Goal: Task Accomplishment & Management: Complete application form

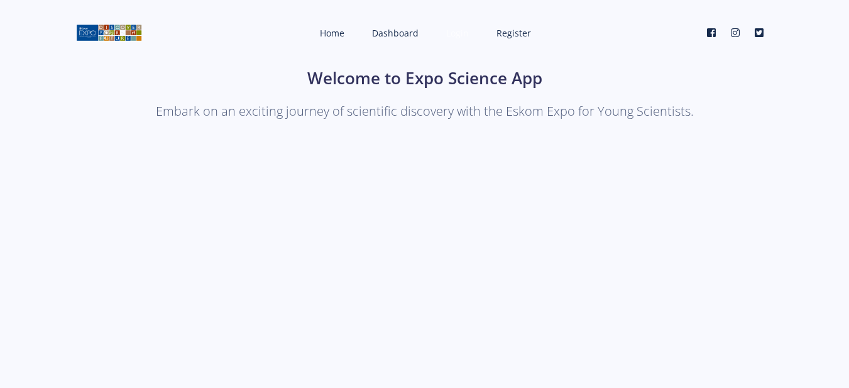
click at [459, 33] on span "Login" at bounding box center [457, 33] width 23 height 12
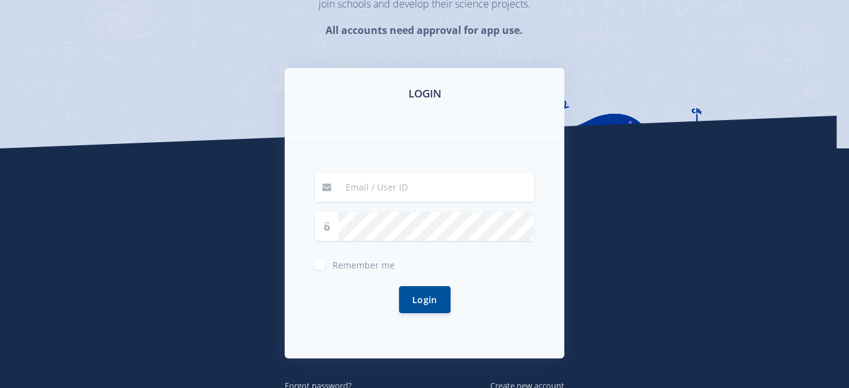
scroll to position [160, 0]
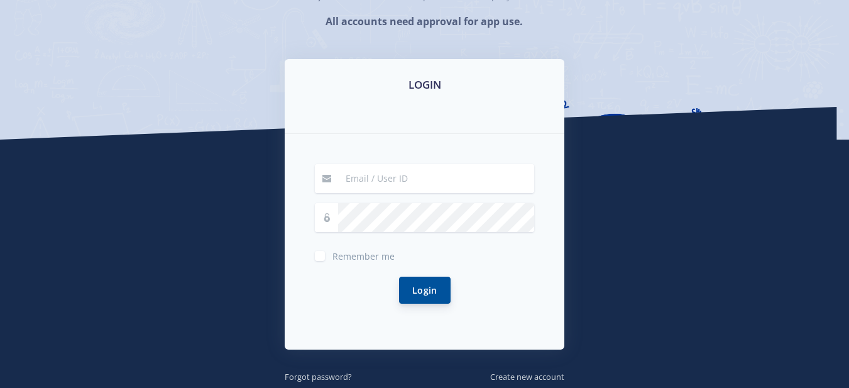
type input "nathankhephase@gmail.com"
click at [410, 284] on button "Login" at bounding box center [425, 290] width 52 height 27
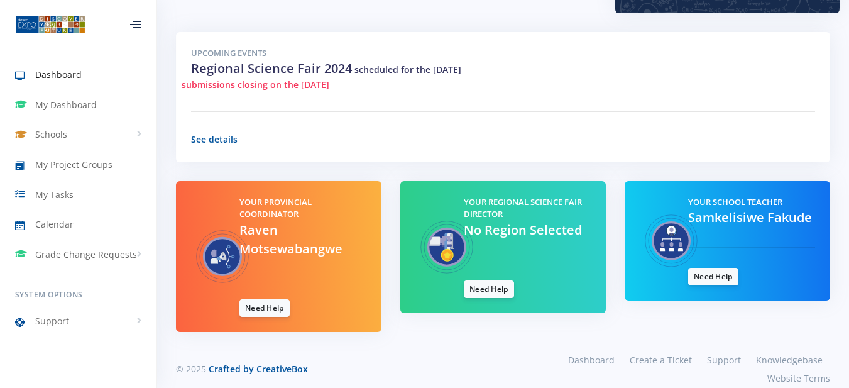
scroll to position [438, 0]
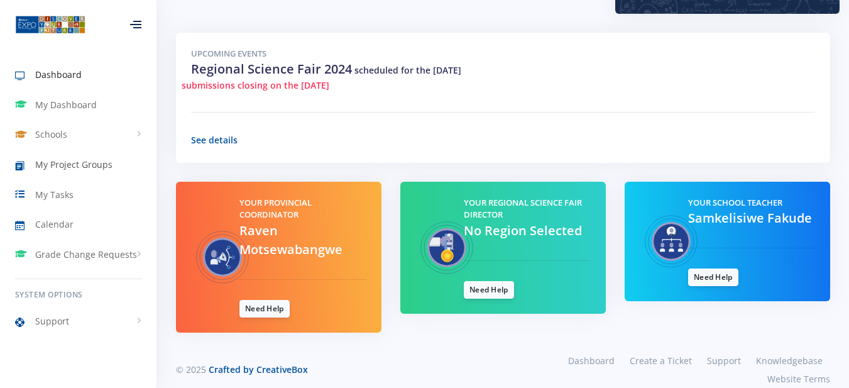
click at [58, 169] on span "My Project Groups" at bounding box center [73, 164] width 77 height 13
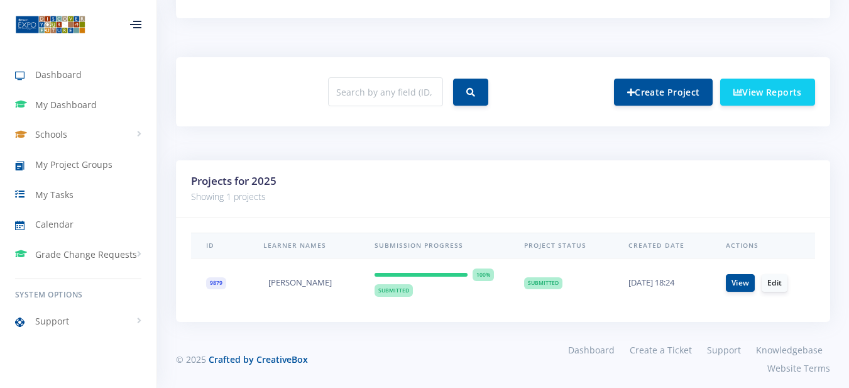
scroll to position [460, 0]
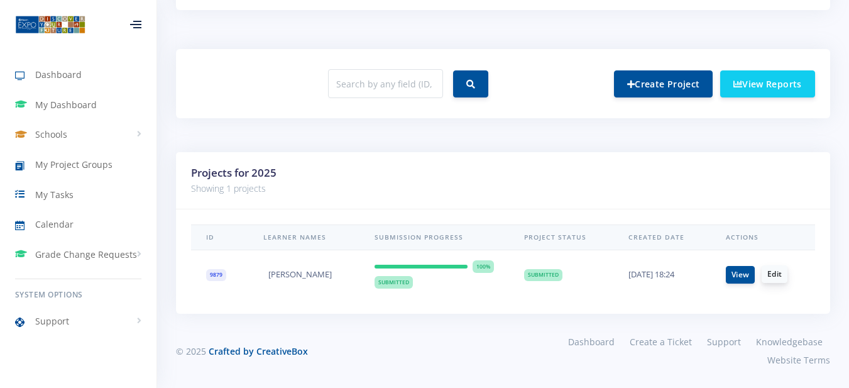
click at [776, 277] on link "Edit" at bounding box center [775, 274] width 26 height 18
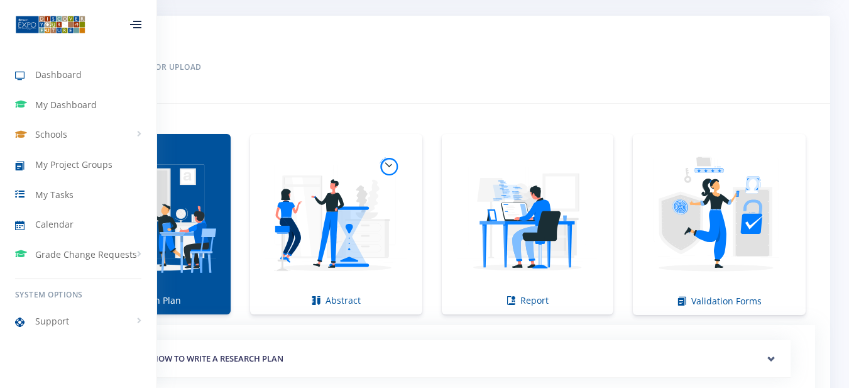
scroll to position [746, 0]
click at [560, 258] on img at bounding box center [528, 217] width 152 height 152
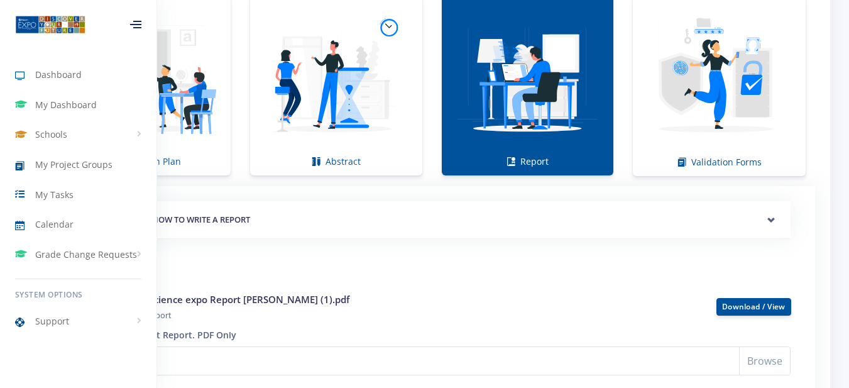
scroll to position [884, 0]
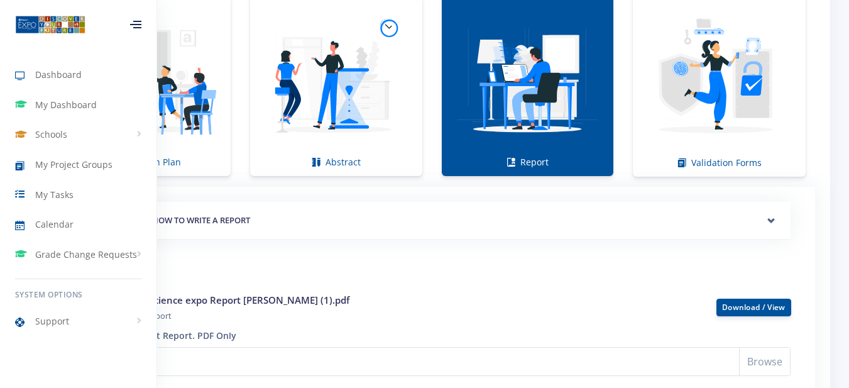
click at [543, 156] on link "Report" at bounding box center [528, 86] width 172 height 180
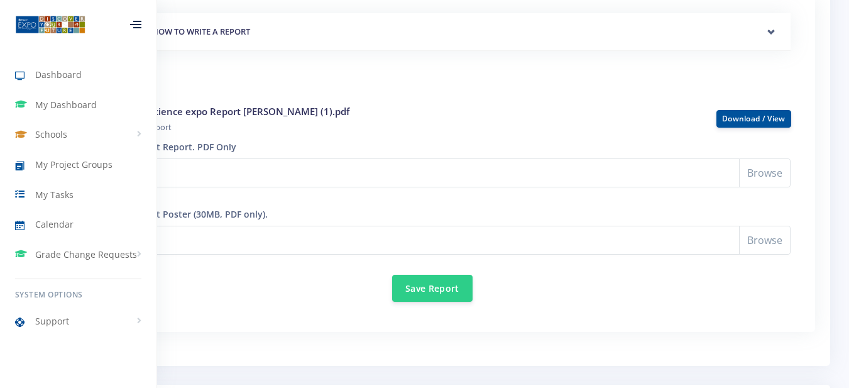
scroll to position [1073, 0]
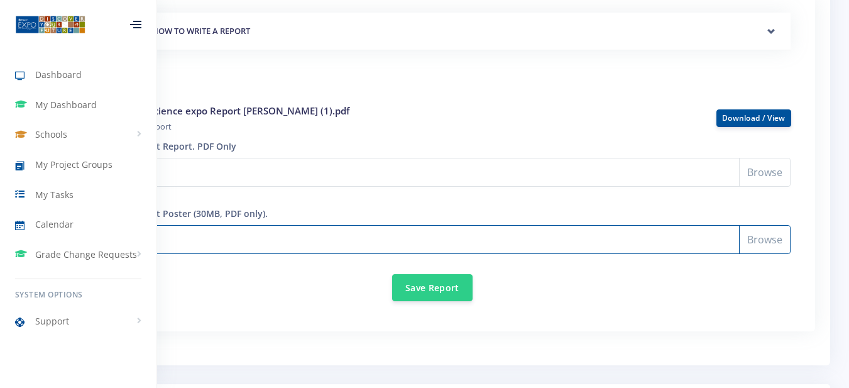
click at [551, 251] on input "Select File" at bounding box center [432, 239] width 717 height 29
type input "C:\fakepath\nathan khephase poster.pdf"
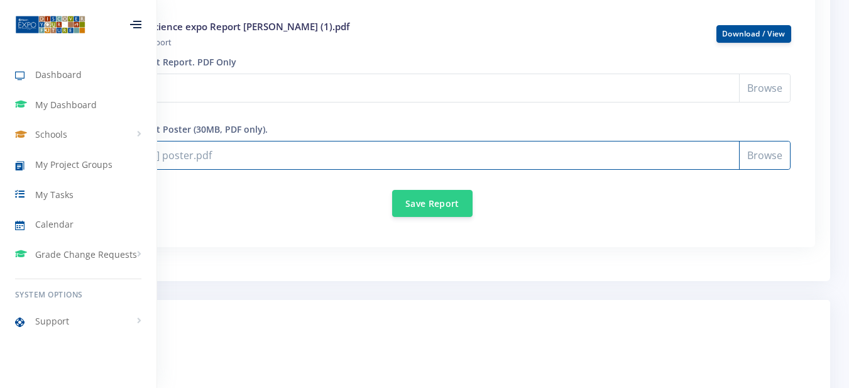
scroll to position [1159, 0]
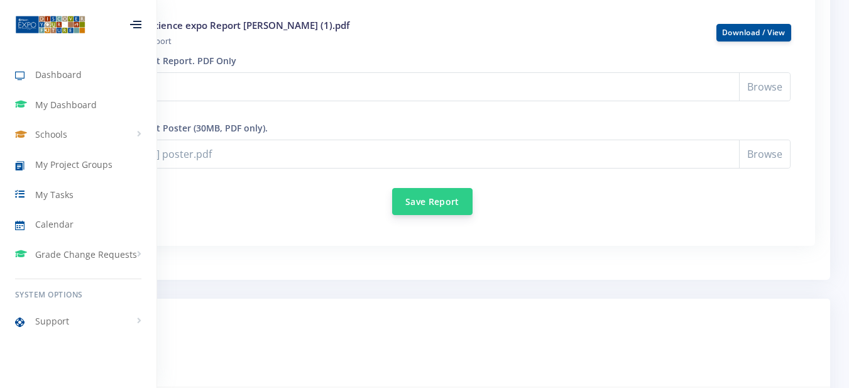
click at [434, 196] on button "Save Report" at bounding box center [432, 201] width 80 height 27
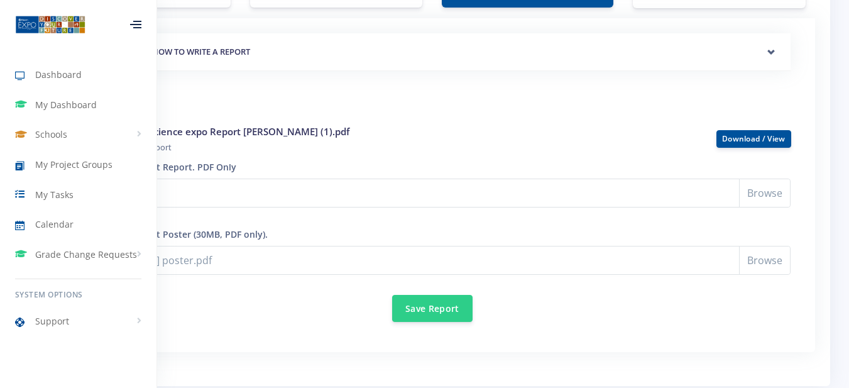
scroll to position [1064, 0]
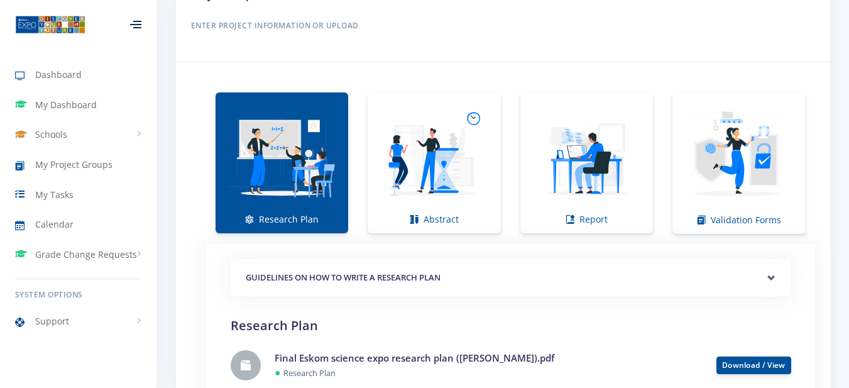
scroll to position [847, 0]
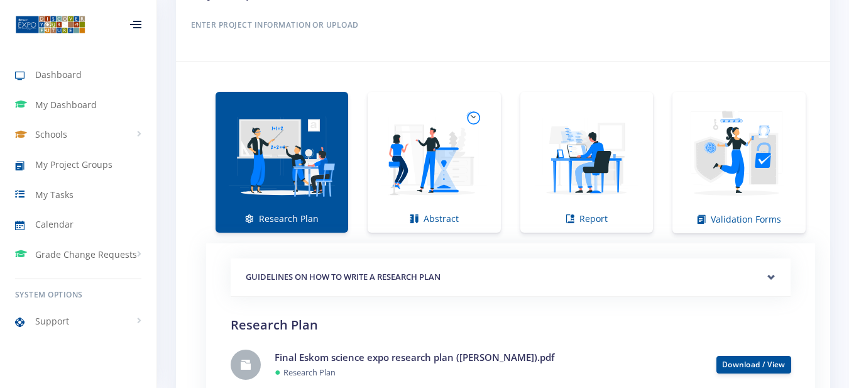
click at [326, 303] on div "GUIDELINES ON HOW TO WRITE A RESEARCH PLAN Research Plan Templates for: Scienti…" at bounding box center [511, 373] width 560 height 231
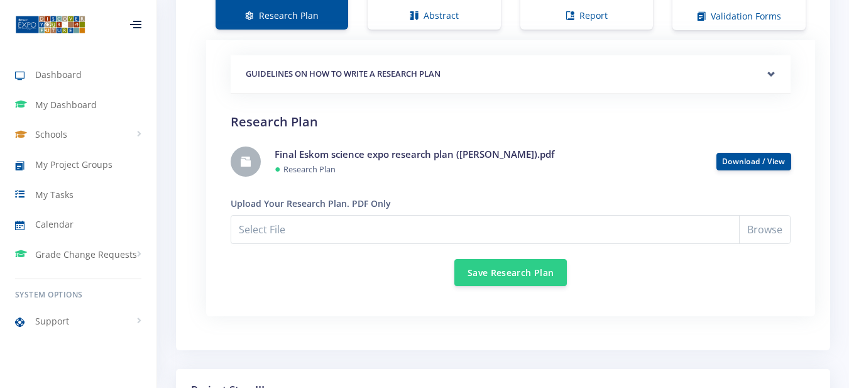
scroll to position [1053, 0]
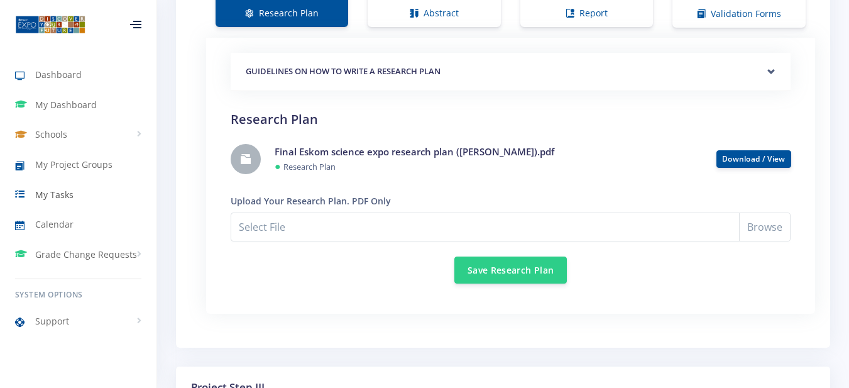
click at [42, 198] on span "My Tasks" at bounding box center [54, 194] width 38 height 13
click at [72, 190] on span "My Tasks" at bounding box center [54, 194] width 38 height 13
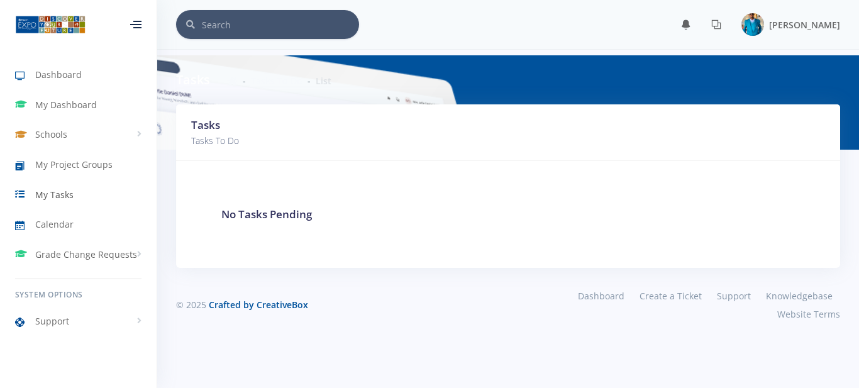
scroll to position [9, 9]
click at [45, 162] on span "My Project Groups" at bounding box center [73, 164] width 77 height 13
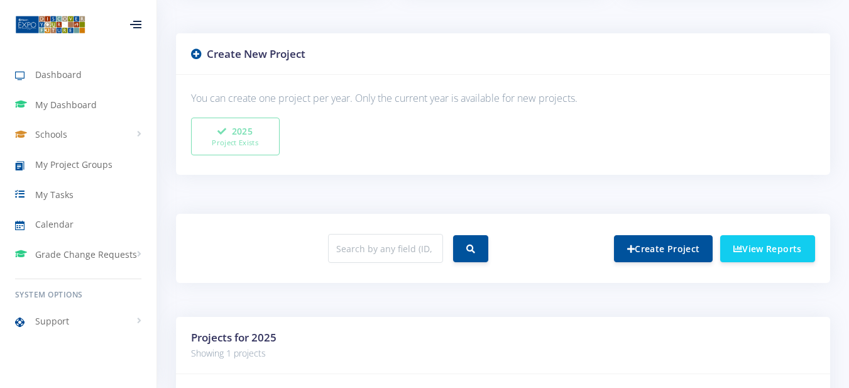
scroll to position [460, 0]
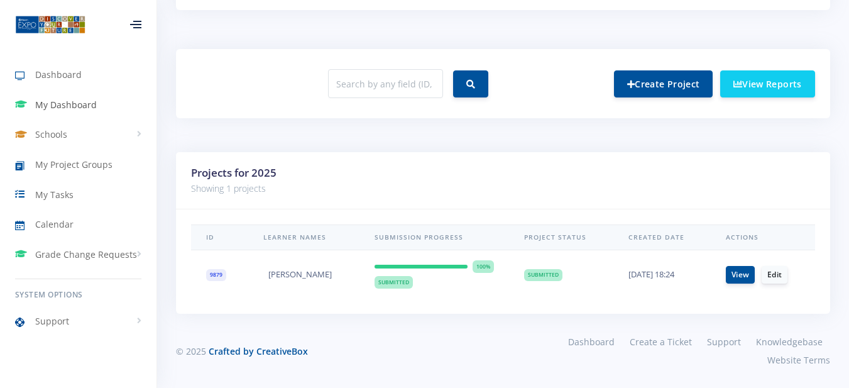
click at [26, 99] on icon at bounding box center [25, 104] width 20 height 15
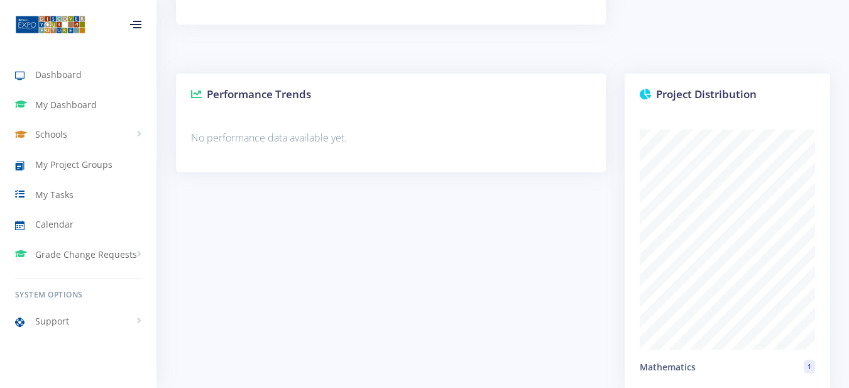
scroll to position [1149, 0]
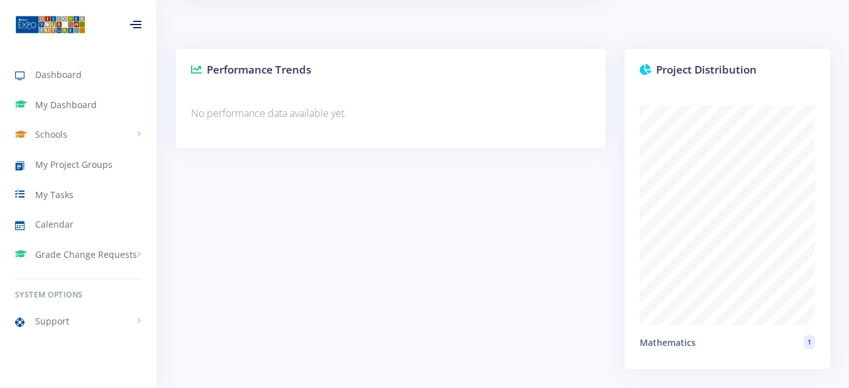
click at [366, 74] on h3 "Performance Trends" at bounding box center [391, 70] width 400 height 16
click at [315, 75] on h3 "Performance Trends" at bounding box center [391, 70] width 400 height 16
click at [113, 312] on link "Support" at bounding box center [78, 321] width 157 height 29
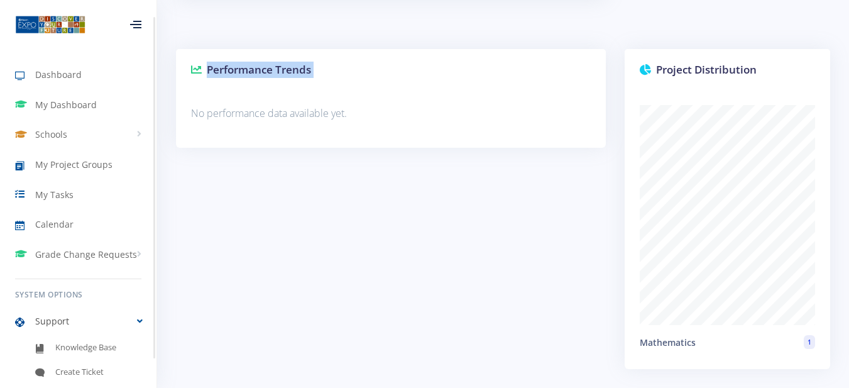
scroll to position [40, 0]
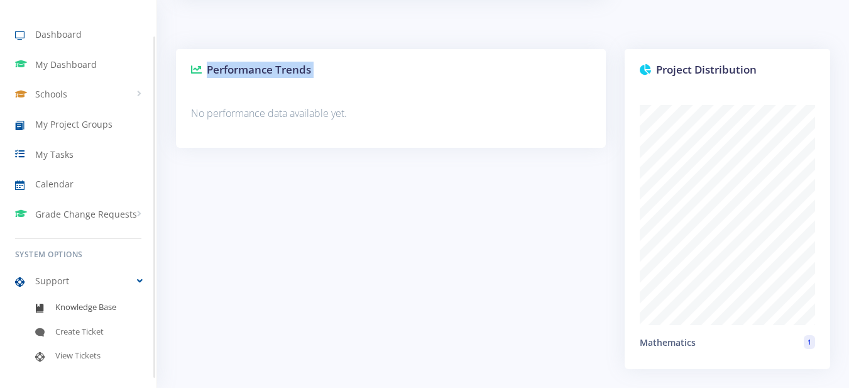
click at [79, 301] on link "Knowledge Base" at bounding box center [78, 308] width 157 height 24
